Goal: Check status: Check status

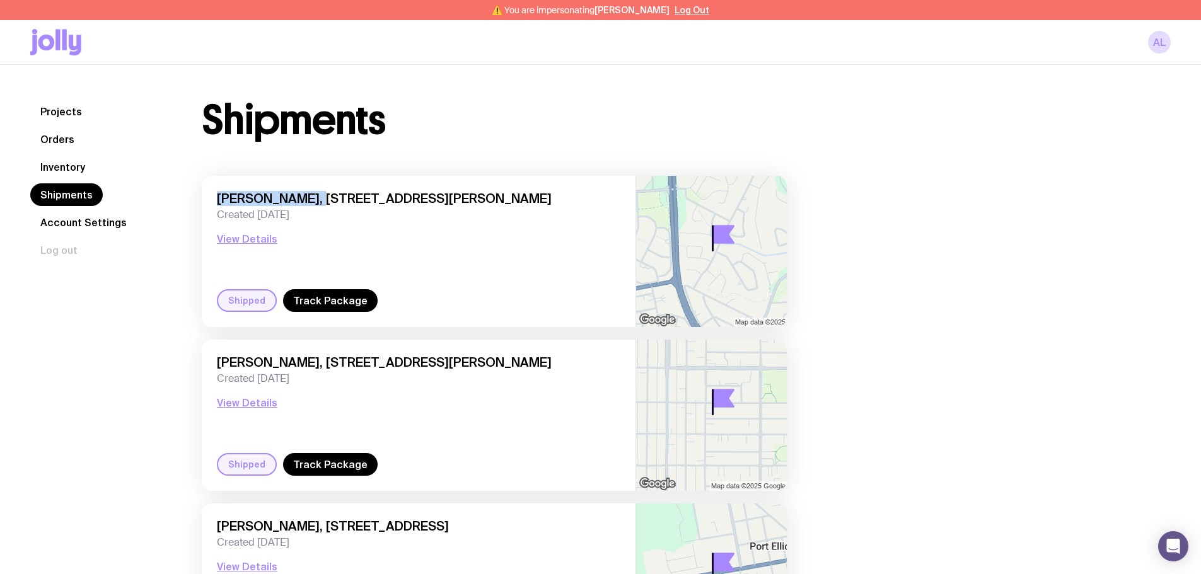
drag, startPoint x: 222, startPoint y: 197, endPoint x: 312, endPoint y: 194, distance: 90.2
click at [312, 194] on div "[PERSON_NAME], [STREET_ADDRESS][PERSON_NAME] Created [DATE] View Details Shippe…" at bounding box center [419, 251] width 434 height 151
copy span "[PERSON_NAME]"
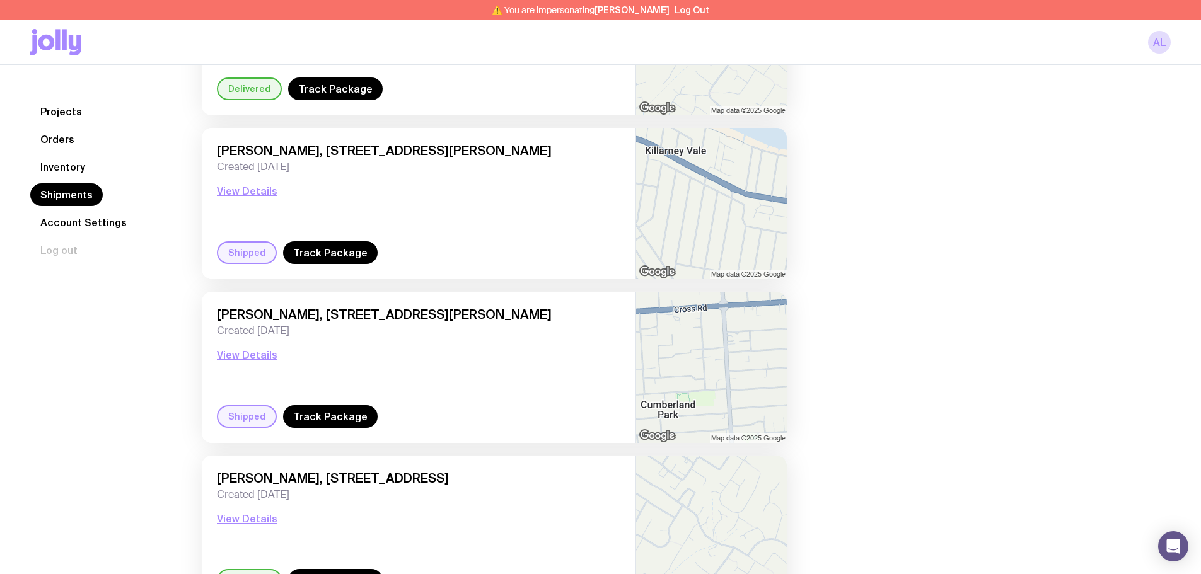
scroll to position [1652, 0]
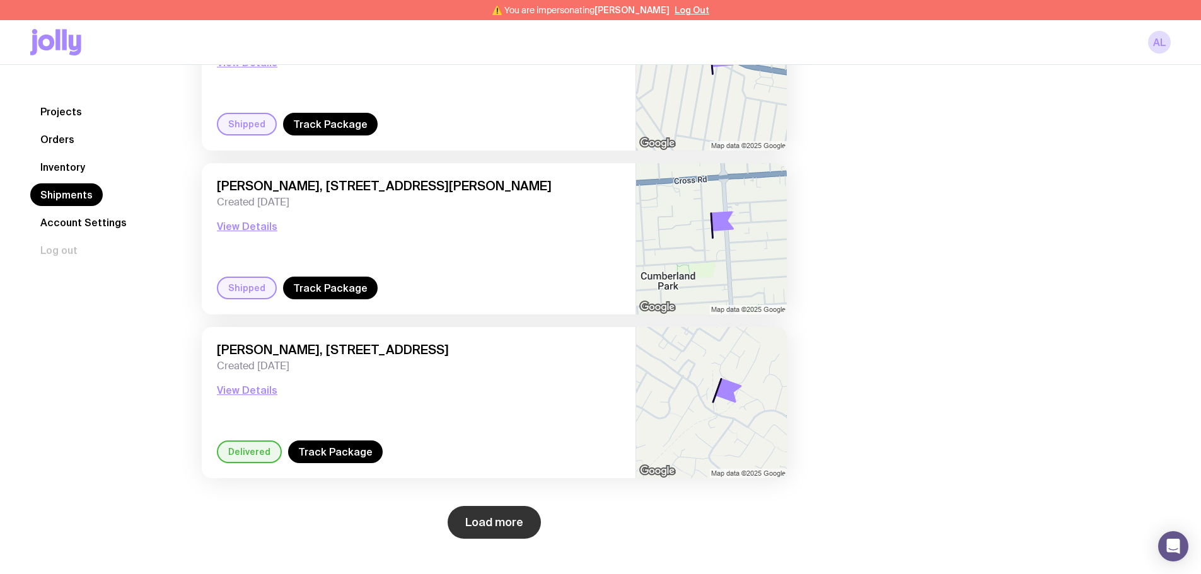
click at [494, 513] on button "Load more" at bounding box center [494, 522] width 93 height 33
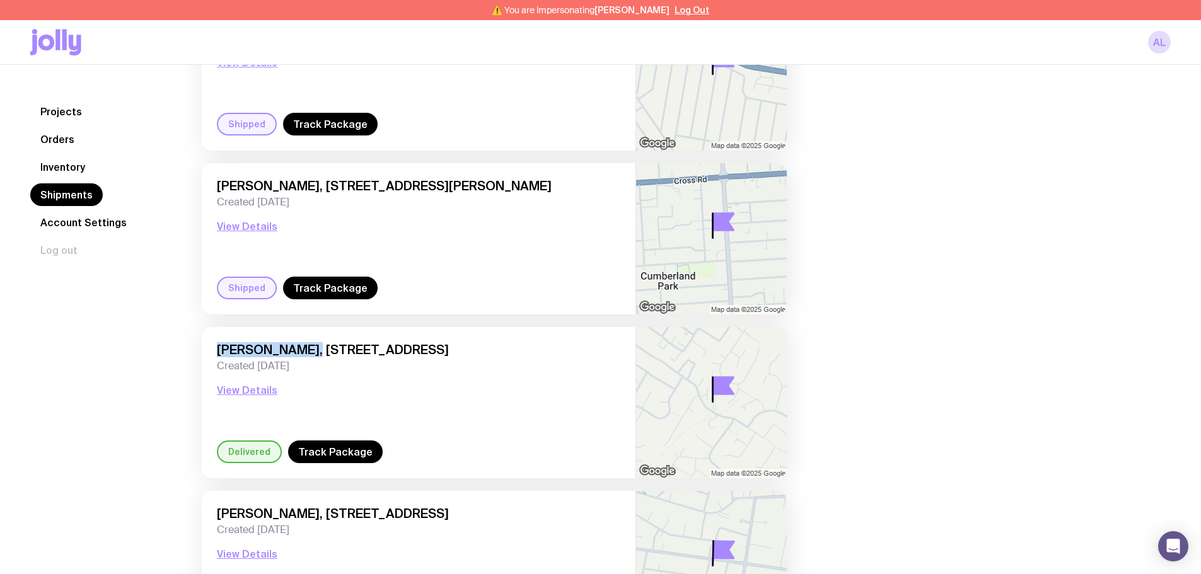
drag, startPoint x: 301, startPoint y: 351, endPoint x: 202, endPoint y: 348, distance: 99.7
click at [202, 348] on div "[PERSON_NAME], [STREET_ADDRESS] Created [DATE] View Details Delivered Track Pac…" at bounding box center [419, 402] width 434 height 151
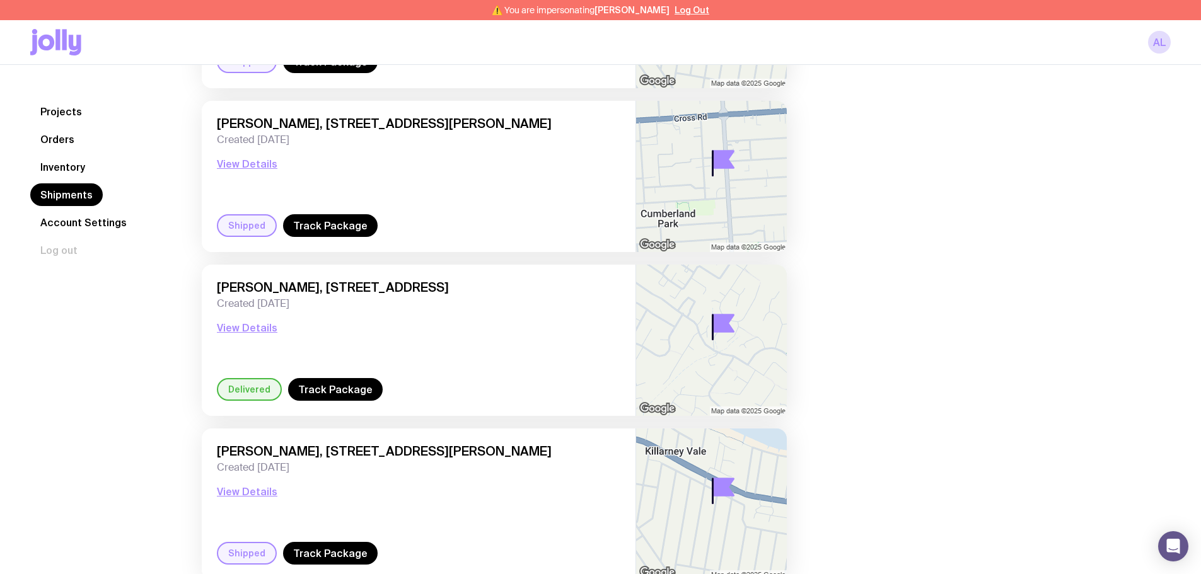
scroll to position [1715, 0]
click at [245, 325] on button "View Details" at bounding box center [247, 327] width 61 height 15
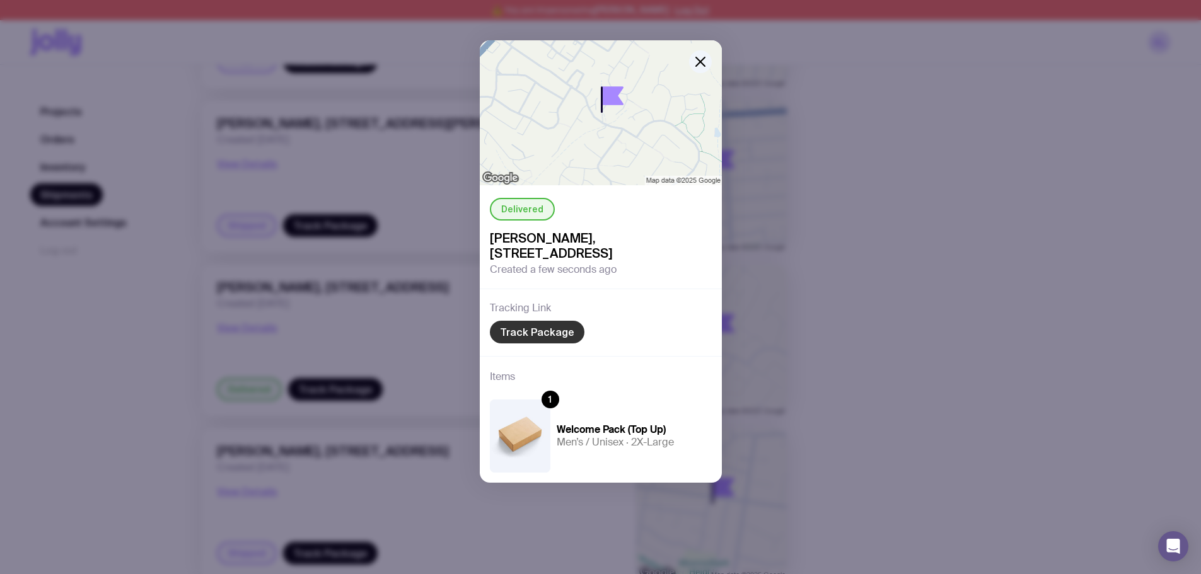
click at [535, 332] on link "Track Package" at bounding box center [537, 332] width 95 height 23
drag, startPoint x: 581, startPoint y: 235, endPoint x: 549, endPoint y: 249, distance: 34.7
click at [549, 249] on span "[PERSON_NAME], [STREET_ADDRESS]" at bounding box center [601, 246] width 222 height 30
copy span "[STREET_ADDRESS]"
click at [701, 64] on icon "button" at bounding box center [700, 61] width 15 height 15
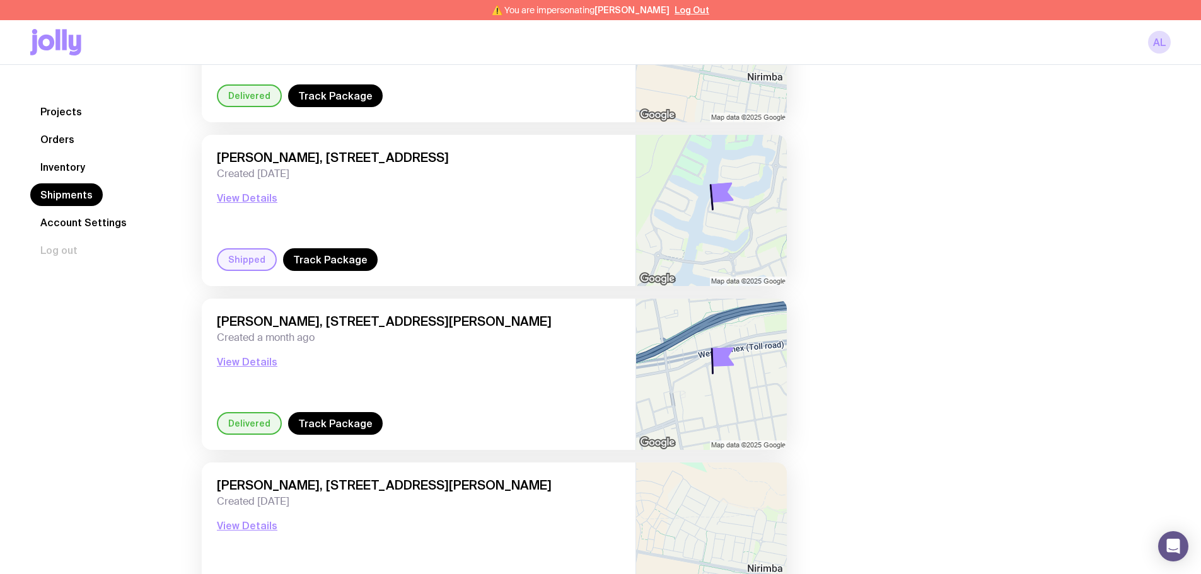
scroll to position [3342, 0]
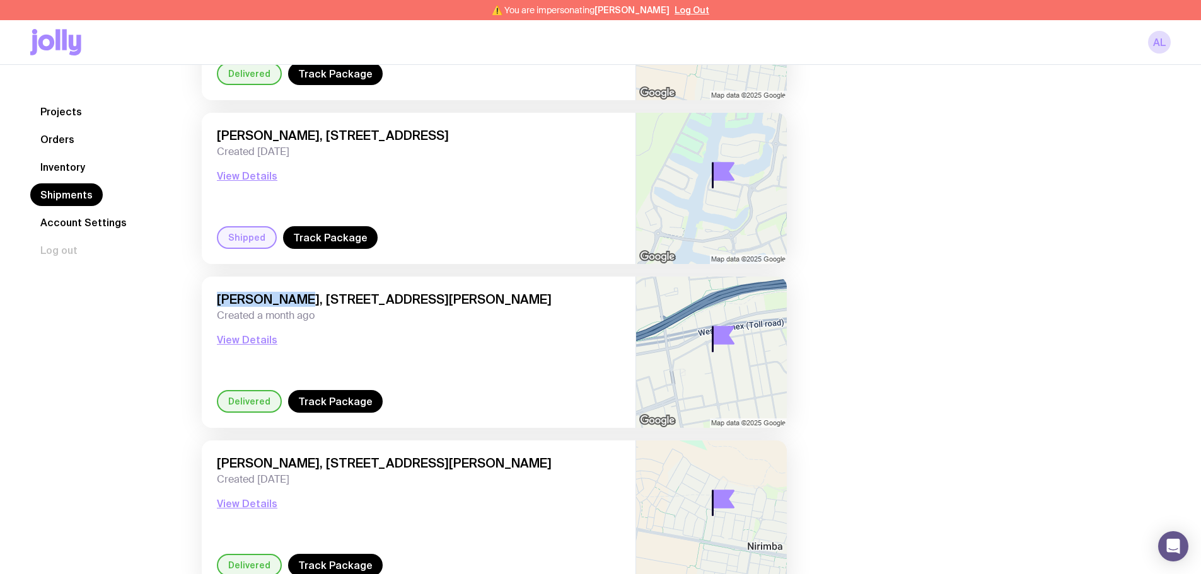
drag, startPoint x: 293, startPoint y: 298, endPoint x: 203, endPoint y: 297, distance: 90.2
click at [203, 297] on div "[PERSON_NAME], [STREET_ADDRESS][PERSON_NAME] Created a month ago View Details D…" at bounding box center [419, 352] width 434 height 151
copy span "[PERSON_NAME]"
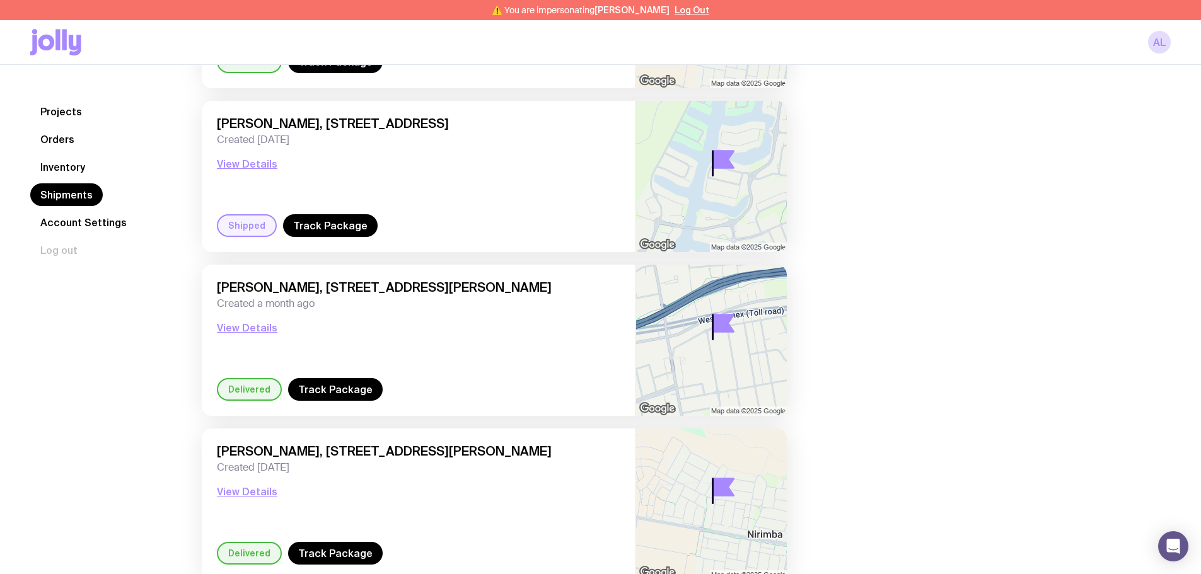
scroll to position [2862, 0]
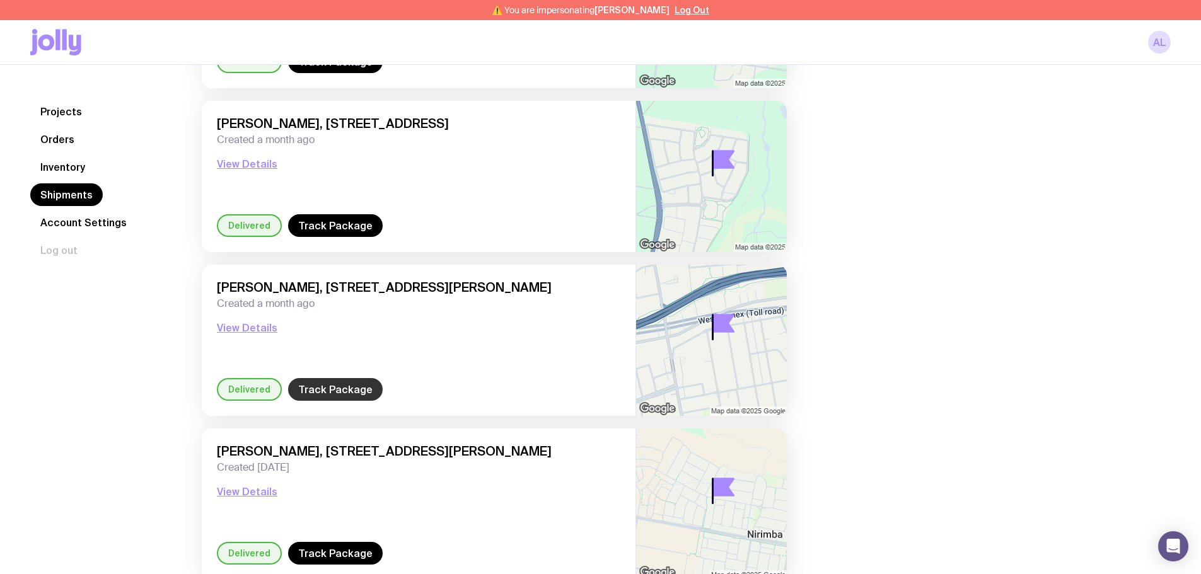
click at [329, 384] on link "Track Package" at bounding box center [335, 389] width 95 height 23
click at [288, 378] on link "Track Package" at bounding box center [335, 389] width 95 height 23
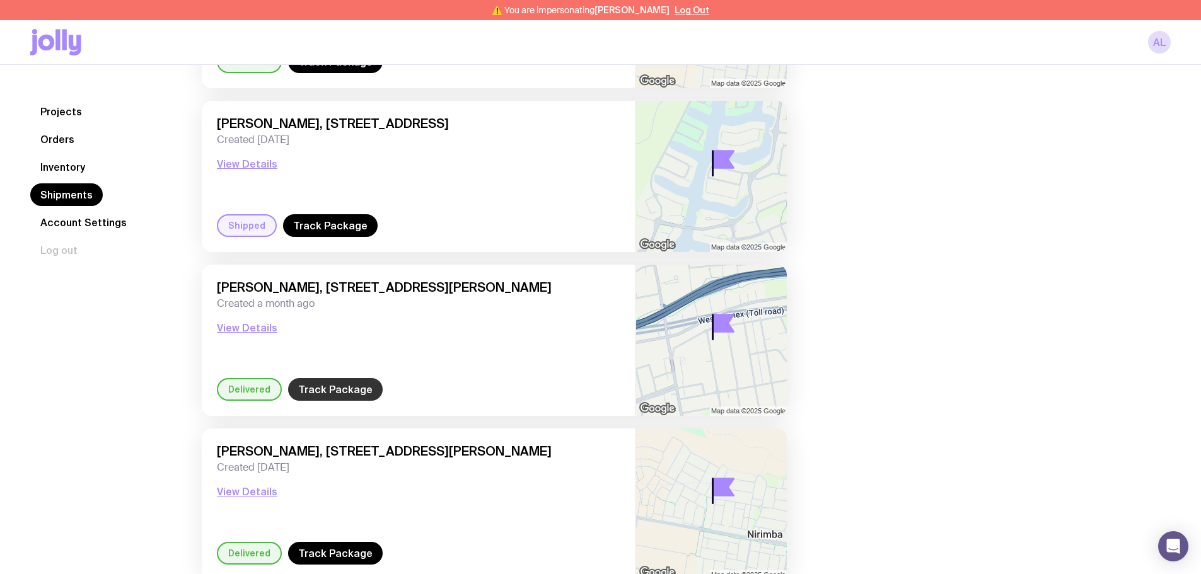
click at [347, 380] on link "Track Package" at bounding box center [335, 389] width 95 height 23
